Goal: Ask a question

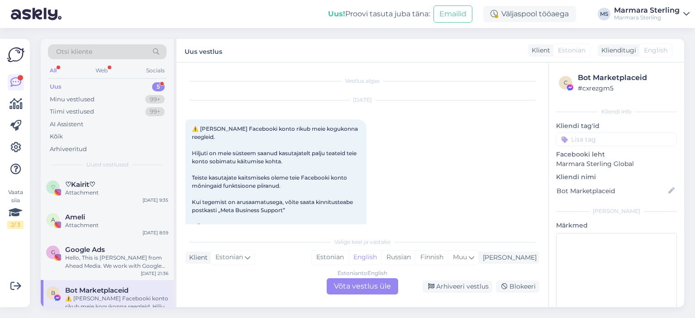
scroll to position [54, 0]
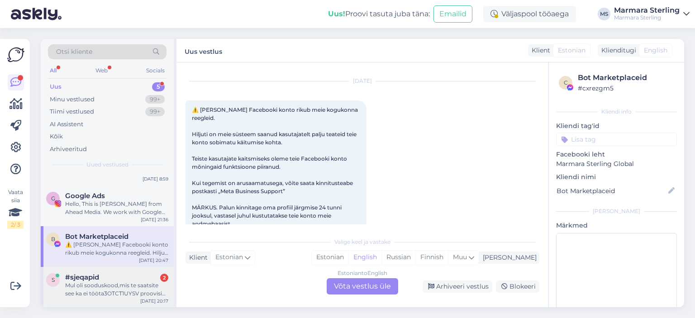
click at [100, 299] on div "s #sjeqapid 2 Mul oli sooduskood,mis te saatsite see ka ei tööta3OTCT1UYSV proo…" at bounding box center [107, 287] width 133 height 41
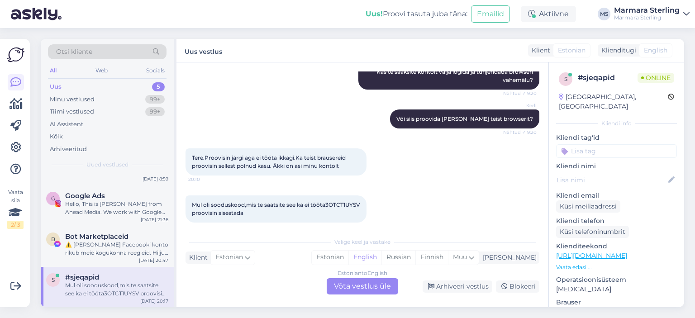
click at [348, 285] on div "Estonian to English Võta vestlus üle" at bounding box center [363, 286] width 72 height 16
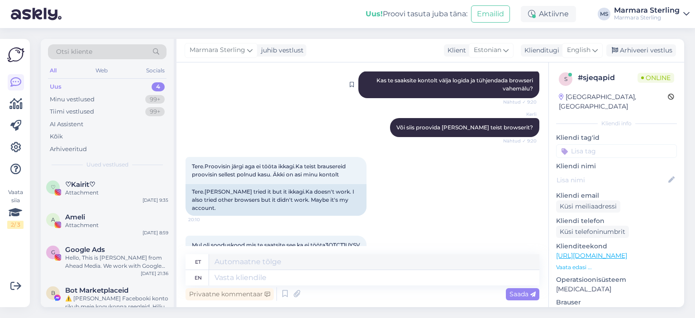
scroll to position [1032, 0]
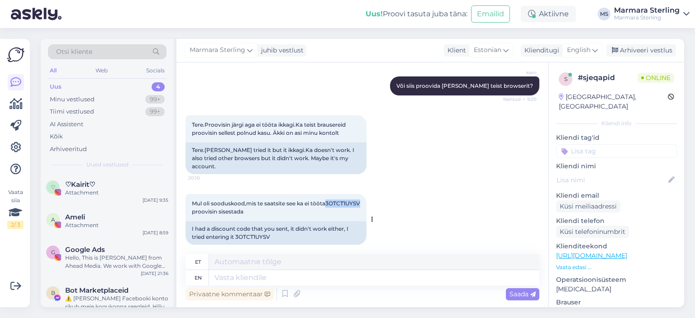
drag, startPoint x: 206, startPoint y: 205, endPoint x: 241, endPoint y: 202, distance: 34.5
click at [241, 202] on span "Mul oli sooduskood,mis te saatsite see ka ei tööta3OTCT1UYSV proovisin sisestada" at bounding box center [277, 207] width 170 height 15
copy span "3OTCT1UYSV"
click at [313, 283] on textarea at bounding box center [374, 277] width 330 height 15
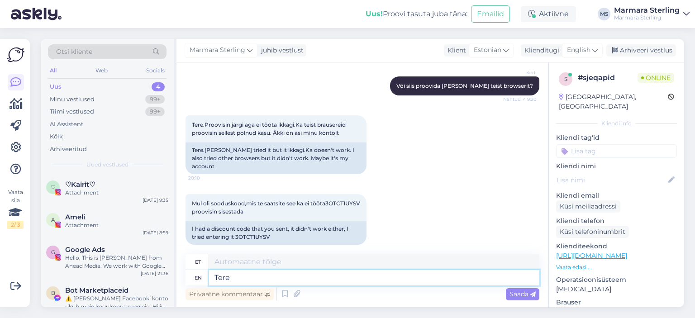
type textarea "Tere!"
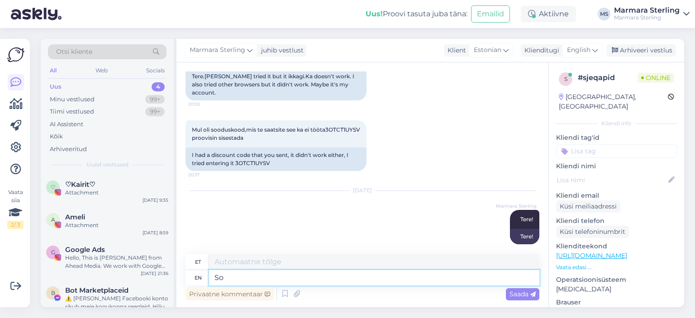
type textarea "S"
type textarea "Proovisime üle"
type textarea "Proovisime"
type textarea "Proovisime [PERSON_NAME]"
type textarea "Proovisime üle"
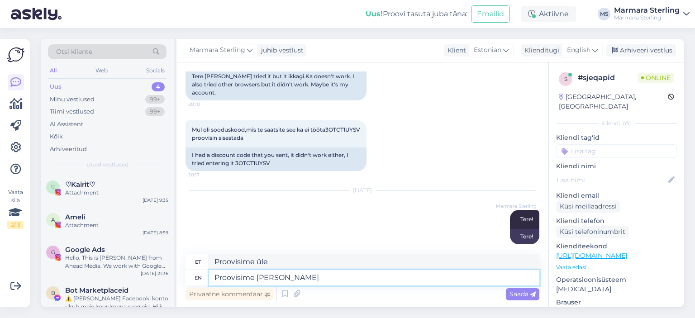
type textarea "Proovisime [PERSON_NAME] s"
type textarea "Proovisime [PERSON_NAME]"
type textarea "Proovisime [PERSON_NAME] sooduskood"
paste textarea "3OTCT1UYSV"
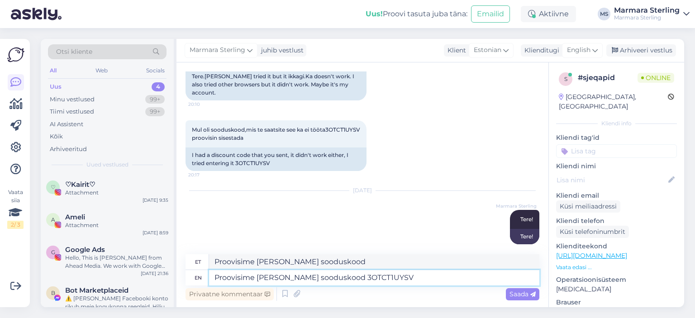
type textarea "Proovisime [PERSON_NAME] sooduskood 3OTCT1UYSV"
type textarea "Proovisime [PERSON_NAME] sooduskood 3OTCT1UYSV toimib i"
type textarea "Proovisime [PERSON_NAME] sooduskood 3OTCT1UYSV toimib"
type textarea "Proovisime [PERSON_NAME] sooduskood 3OTCT1UYSV toimib ilusti"
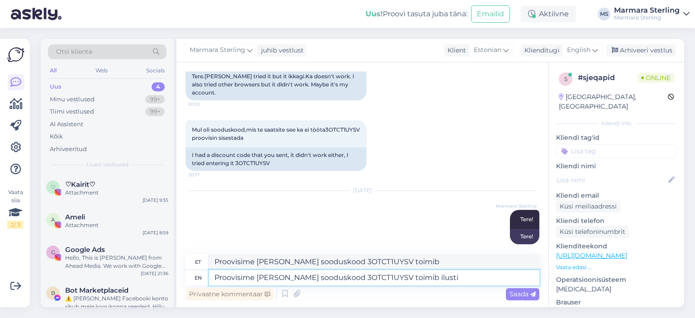
type textarea "Proovisime [PERSON_NAME] sooduskood 3OTCT1UYSV toimib ilusti"
type textarea "Proovisime [PERSON_NAME] sooduskood 3OTCT1UYSV toimib ilusti täishinnaga"
type textarea "Proovisime [PERSON_NAME] sooduskood 3OTCT1UYSV toimib ilusti täishinnaga toodet…"
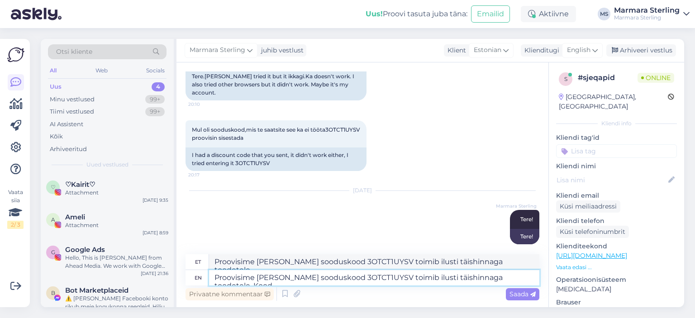
type textarea "Proovisime [PERSON_NAME] sooduskood 3OTCT1UYSV toimib ilusti täishinnaga toodet…"
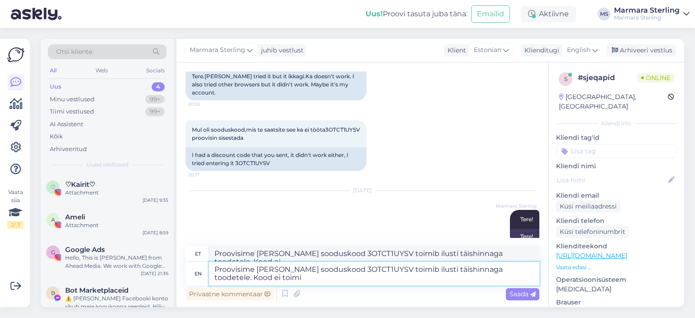
type textarea "Proovisime [PERSON_NAME] sooduskood 3OTCT1UYSV toimib ilusti täishinnaga toodet…"
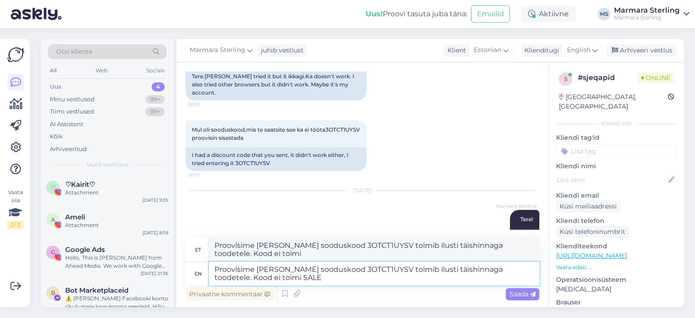
type textarea "Proovisime [PERSON_NAME] sooduskood 3OTCT1UYSV toimib ilusti täishinnaga toodet…"
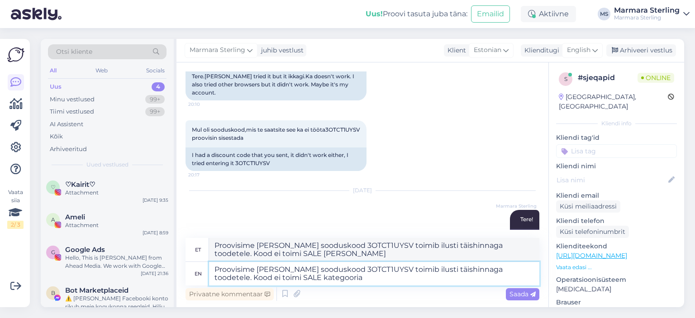
type textarea "Proovisime [PERSON_NAME] sooduskood 3OTCT1UYSV toimib ilusti täishinnaga toodet…"
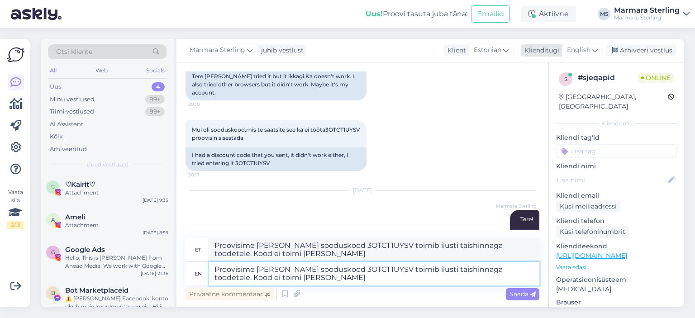
type textarea "Proovisime [PERSON_NAME] sooduskood 3OTCT1UYSV toimib ilusti täishinnaga toodet…"
click at [586, 56] on div "English" at bounding box center [582, 50] width 41 height 14
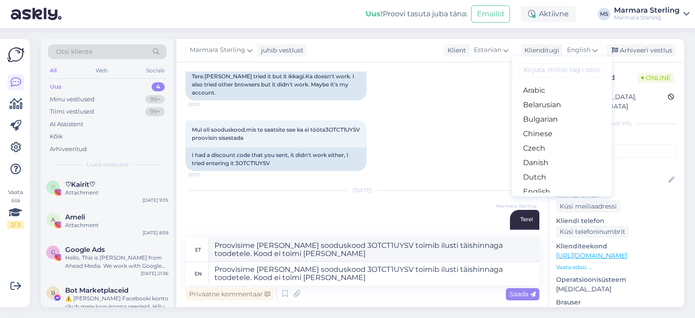
click at [569, 199] on link "Estonian" at bounding box center [562, 206] width 100 height 14
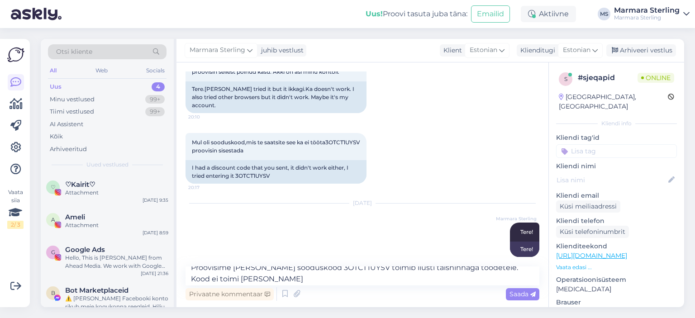
scroll to position [11, 0]
click at [216, 277] on textarea "Proovisime [PERSON_NAME] sooduskood 3OTCT1UYSV toimib ilusti täishinnaga toodet…" at bounding box center [363, 276] width 354 height 19
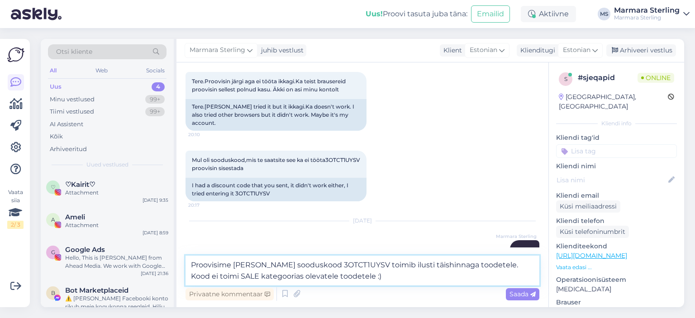
scroll to position [1104, 0]
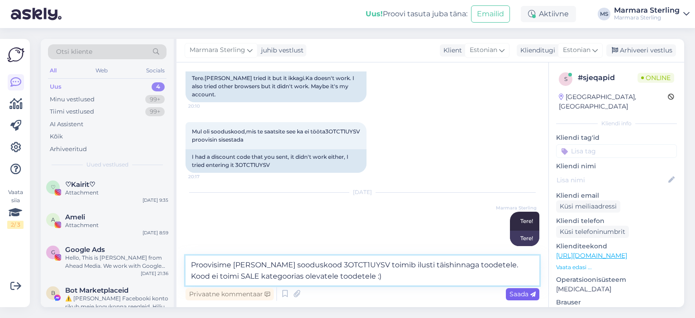
type textarea "Proovisime [PERSON_NAME] sooduskood 3OTCT1UYSV toimib ilusti täishinnaga toodet…"
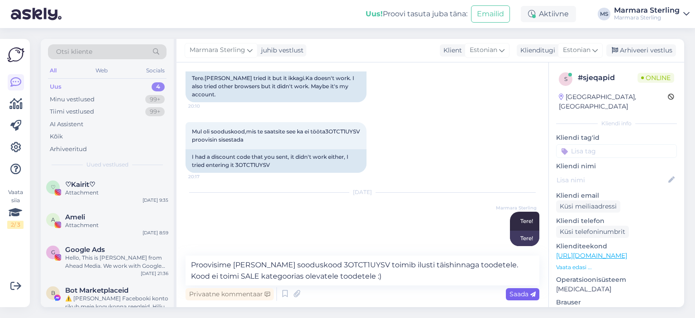
click at [522, 298] on div "Saada" at bounding box center [522, 294] width 33 height 12
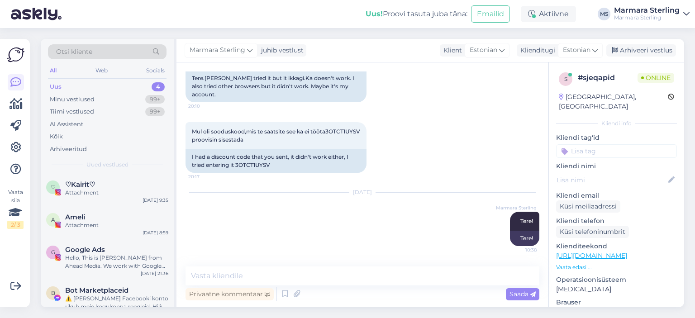
scroll to position [1149, 0]
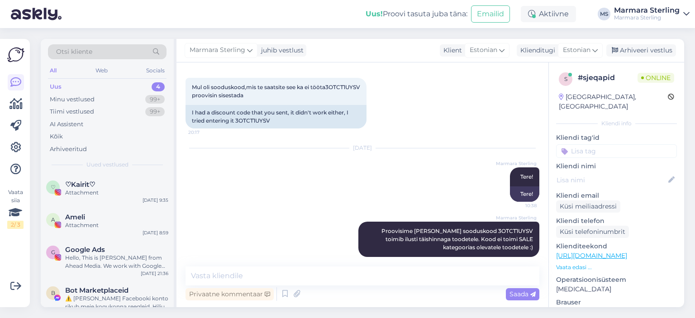
click at [449, 288] on div "Privaatne kommentaar Saada" at bounding box center [363, 294] width 354 height 17
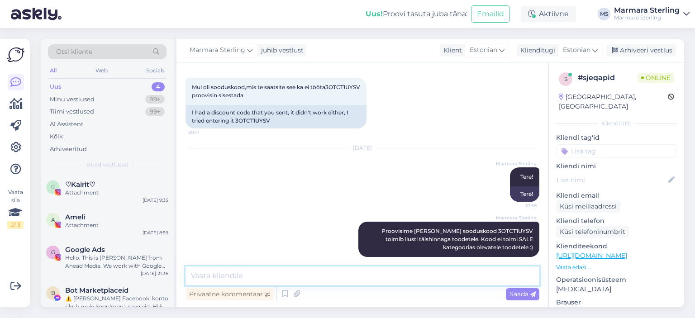
click at [449, 284] on textarea at bounding box center [363, 276] width 354 height 19
click at [449, 282] on textarea at bounding box center [363, 276] width 354 height 19
type textarea "Millise tootega proovisite koodi kasutada?"
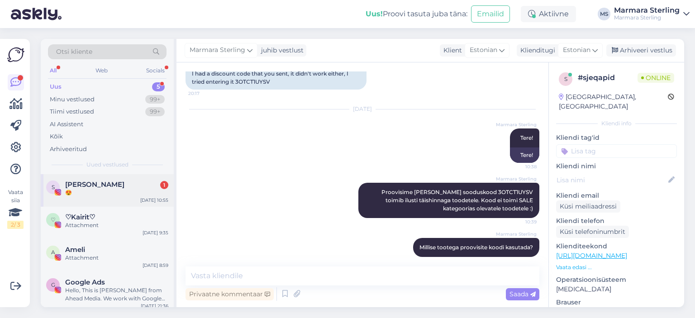
click at [123, 181] on div "[PERSON_NAME] 1" at bounding box center [116, 185] width 103 height 8
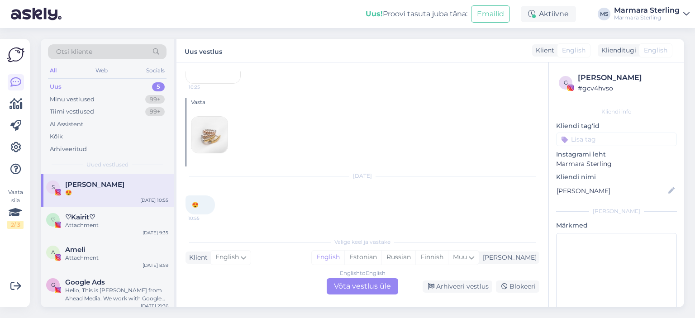
scroll to position [1347, 0]
